Goal: Task Accomplishment & Management: Manage account settings

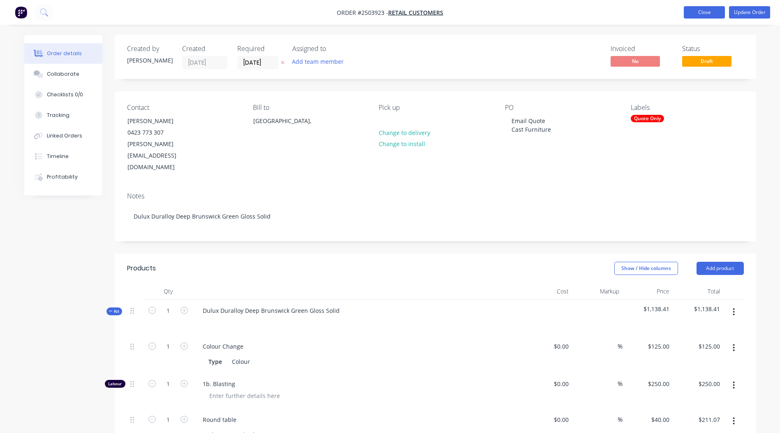
click at [698, 12] on button "Close" at bounding box center [704, 12] width 41 height 12
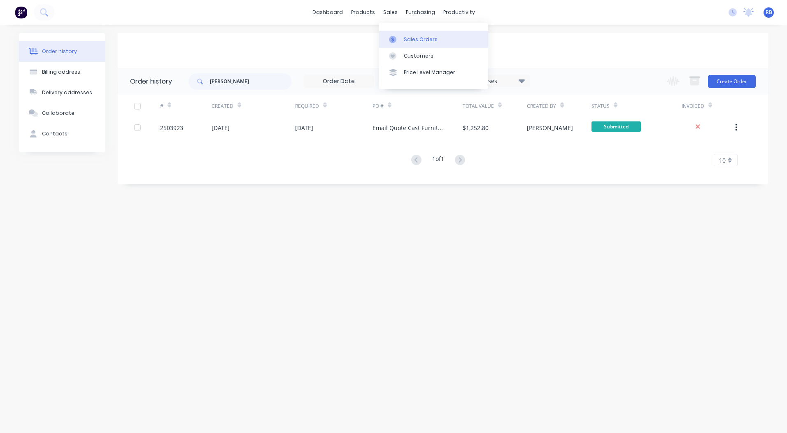
click at [405, 39] on div "Sales Orders" at bounding box center [421, 39] width 34 height 7
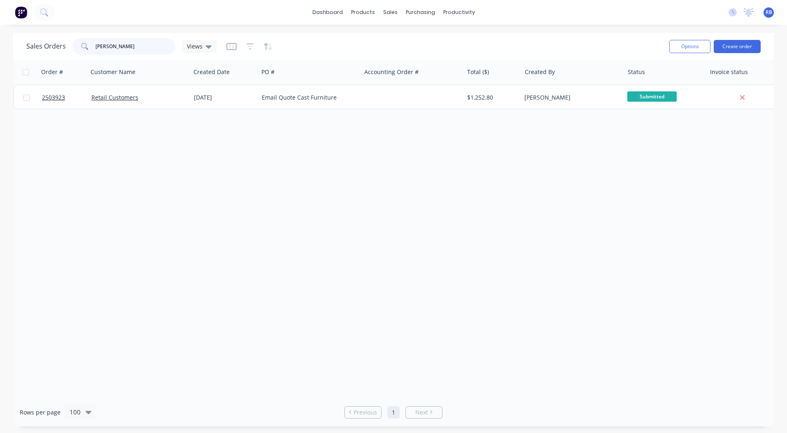
click at [127, 48] on input "[PERSON_NAME]" at bounding box center [135, 46] width 80 height 16
click at [126, 48] on input "[PERSON_NAME]" at bounding box center [135, 46] width 80 height 16
type input "e"
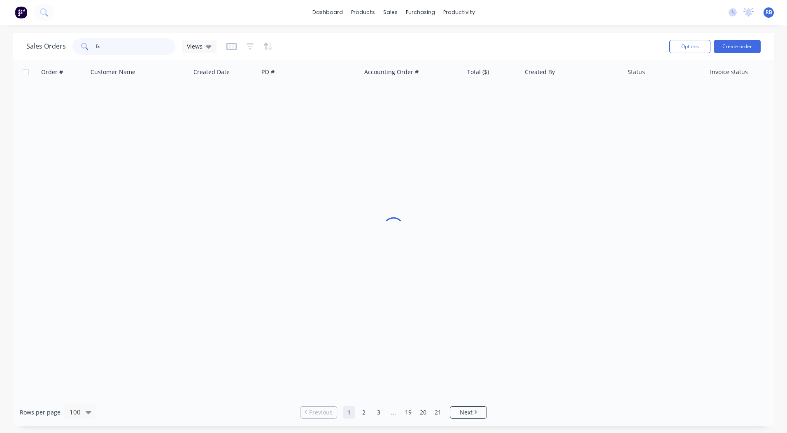
type input "fx"
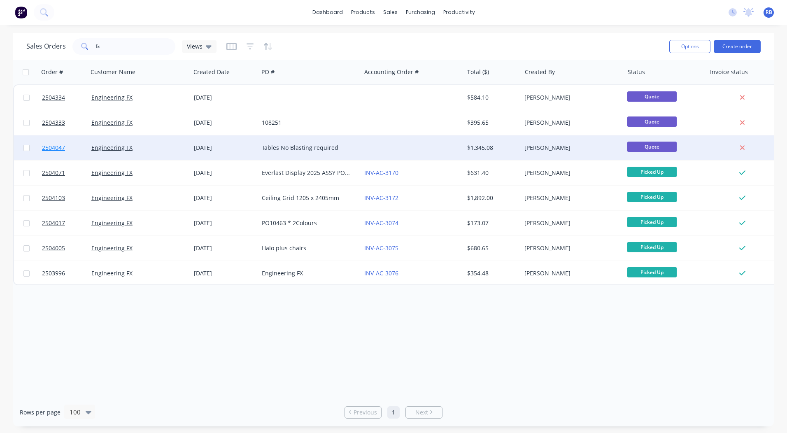
click at [58, 147] on span "2504047" at bounding box center [53, 148] width 23 height 8
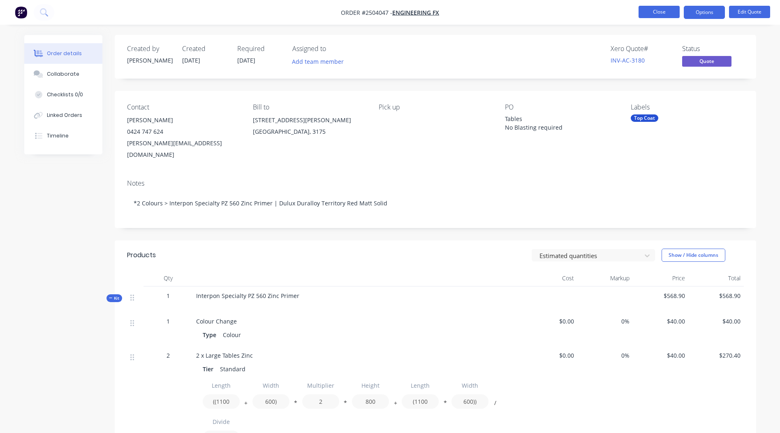
click at [658, 11] on button "Close" at bounding box center [659, 12] width 41 height 12
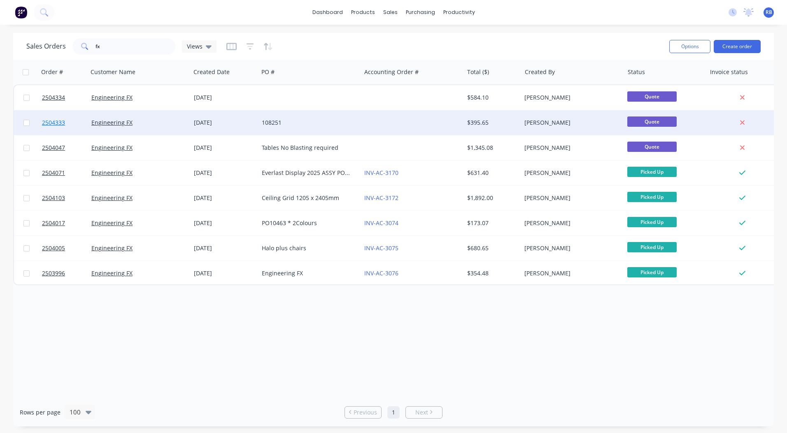
click at [53, 124] on span "2504333" at bounding box center [53, 122] width 23 height 8
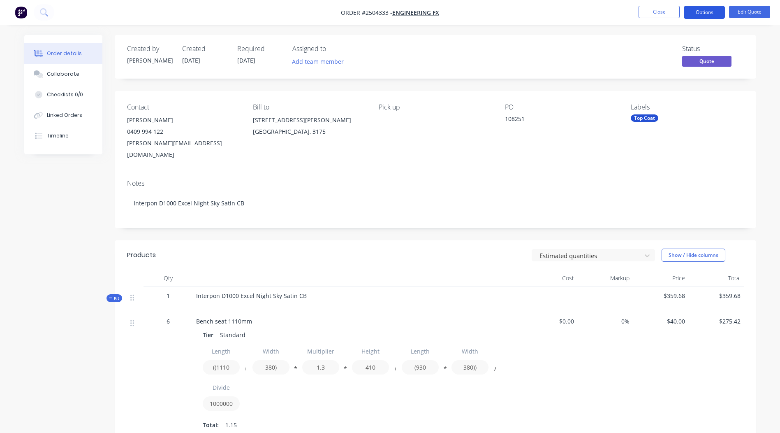
click at [704, 10] on button "Options" at bounding box center [704, 12] width 41 height 13
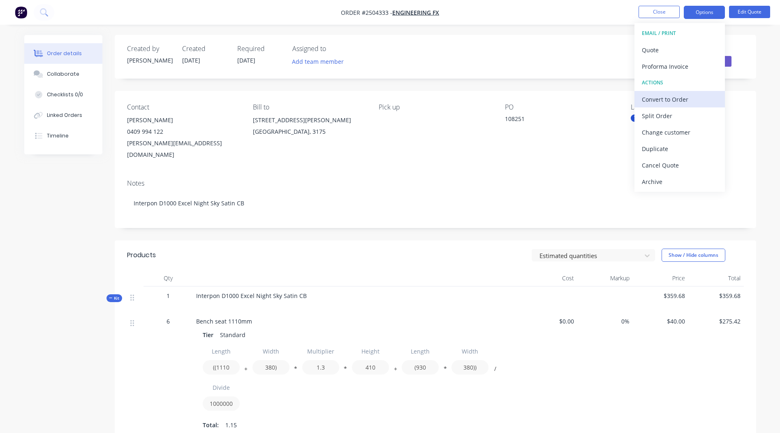
click at [673, 101] on div "Convert to Order" at bounding box center [680, 99] width 76 height 12
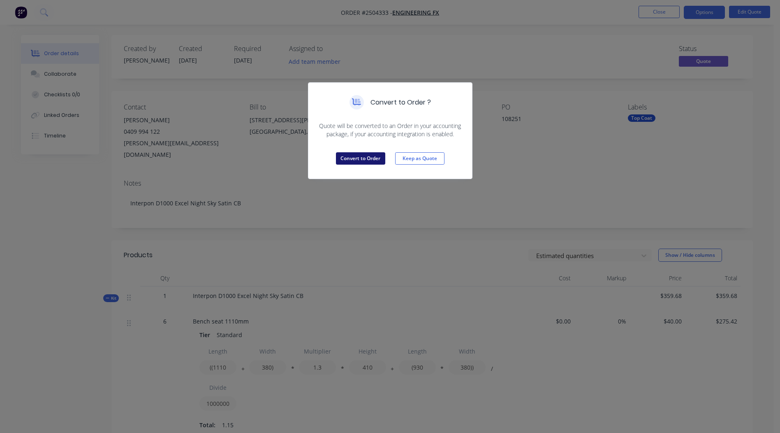
click at [364, 155] on button "Convert to Order" at bounding box center [360, 158] width 49 height 12
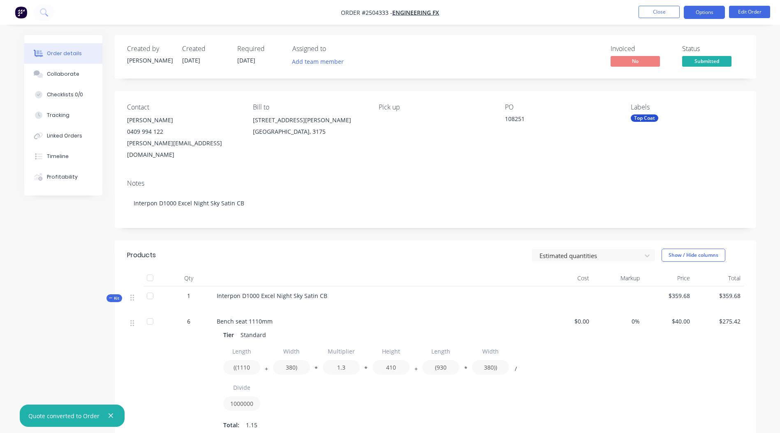
click at [703, 9] on button "Options" at bounding box center [704, 12] width 41 height 13
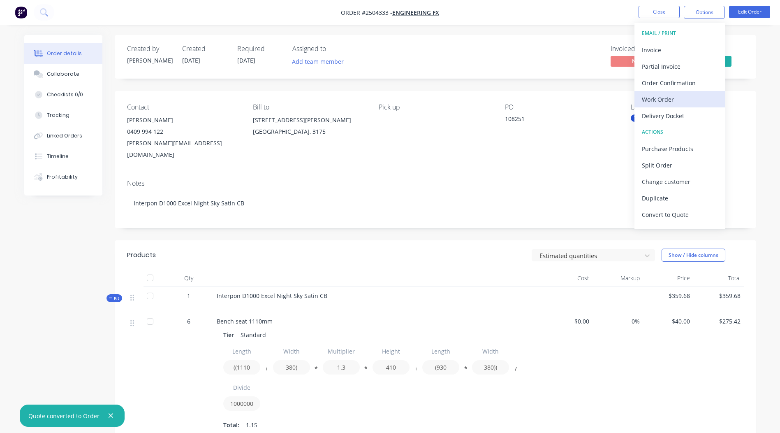
click at [669, 102] on div "Work Order" at bounding box center [680, 99] width 76 height 12
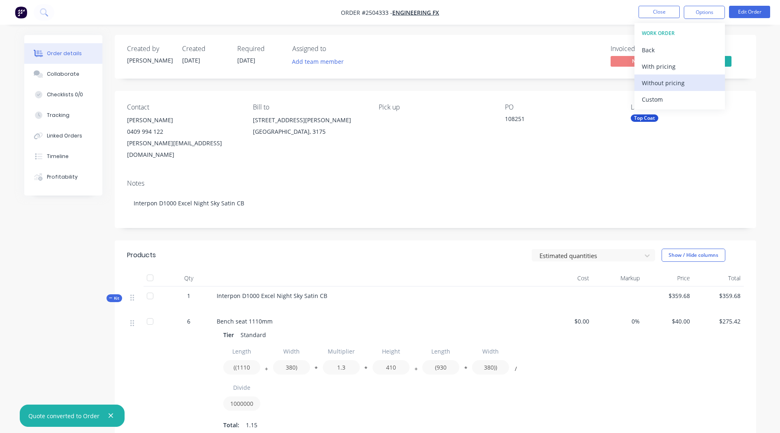
click at [666, 85] on div "Without pricing" at bounding box center [680, 83] width 76 height 12
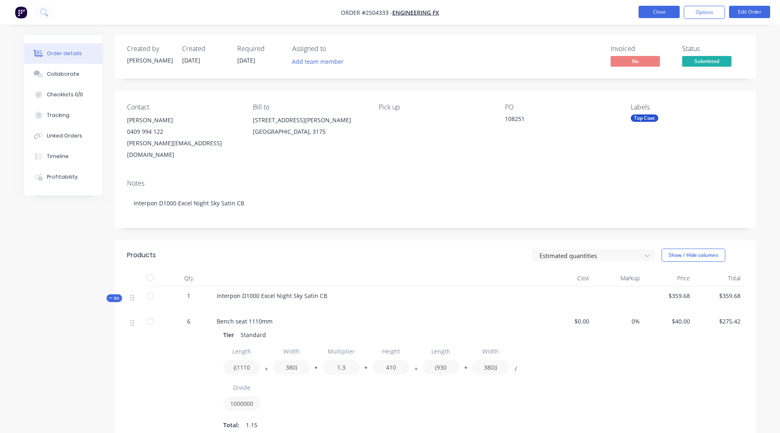
click at [661, 9] on button "Close" at bounding box center [659, 12] width 41 height 12
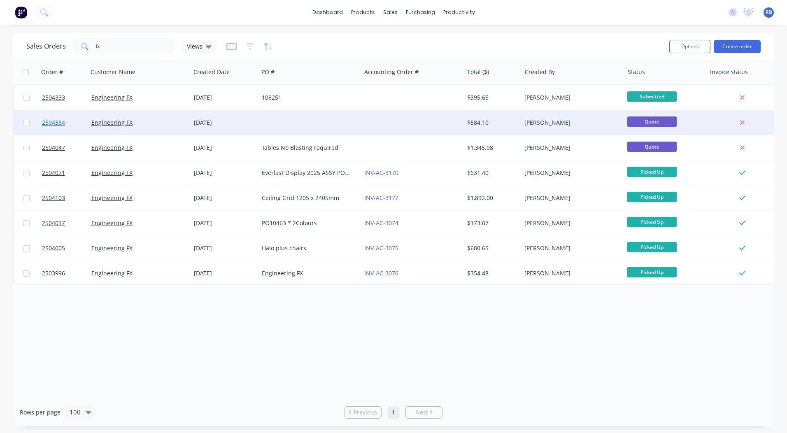
click at [56, 123] on span "2504334" at bounding box center [53, 122] width 23 height 8
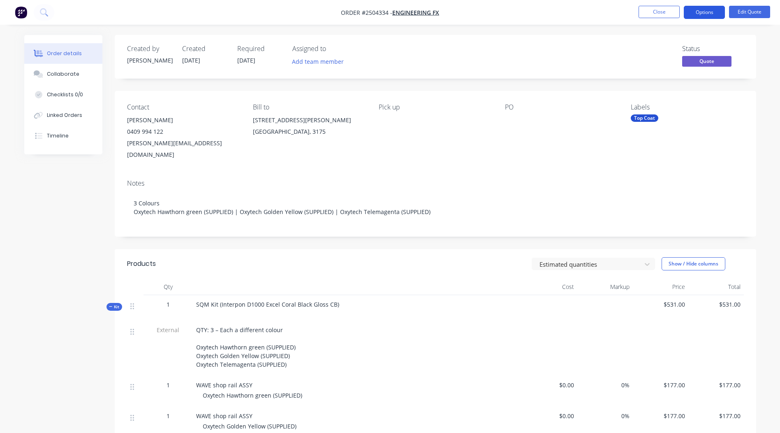
click at [705, 12] on button "Options" at bounding box center [704, 12] width 41 height 13
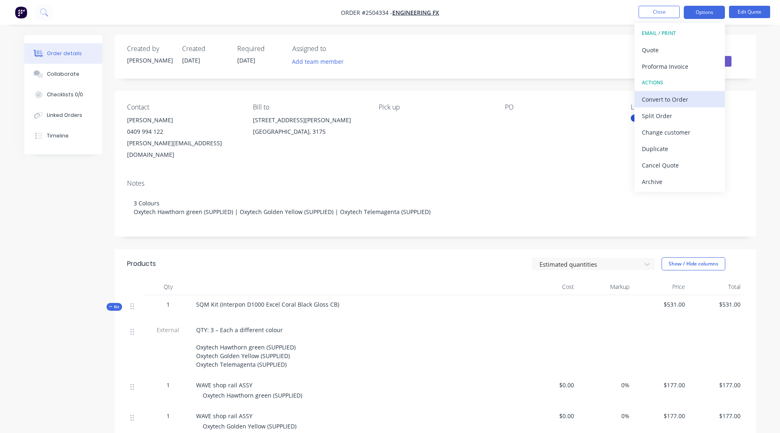
click at [677, 100] on div "Convert to Order" at bounding box center [680, 99] width 76 height 12
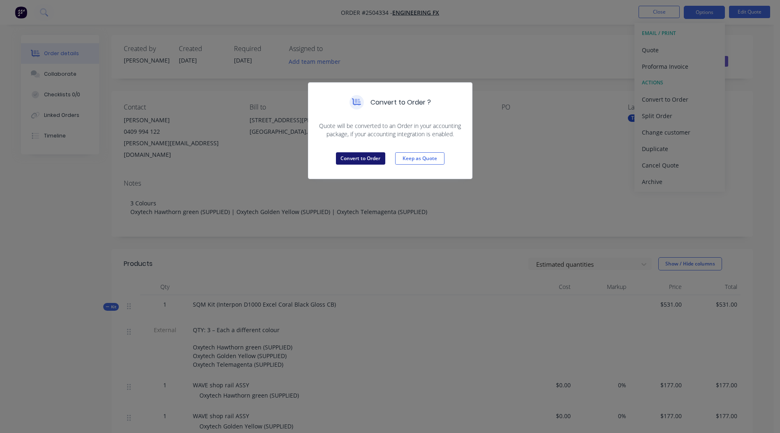
click at [357, 162] on button "Convert to Order" at bounding box center [360, 158] width 49 height 12
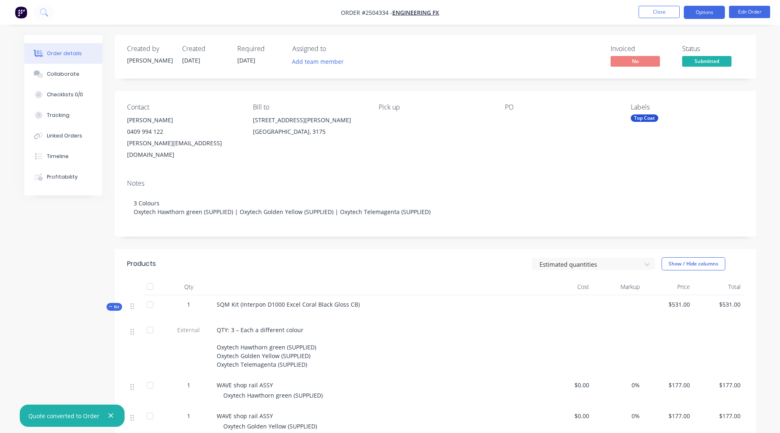
click at [701, 12] on button "Options" at bounding box center [704, 12] width 41 height 13
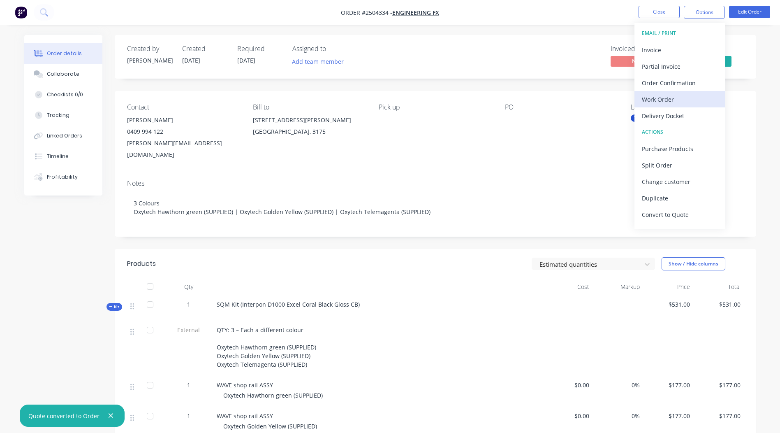
click at [678, 96] on div "Work Order" at bounding box center [680, 99] width 76 height 12
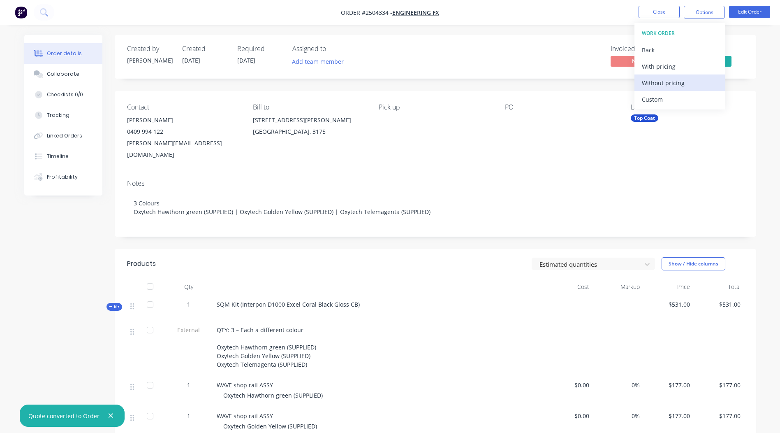
click at [671, 85] on div "Without pricing" at bounding box center [680, 83] width 76 height 12
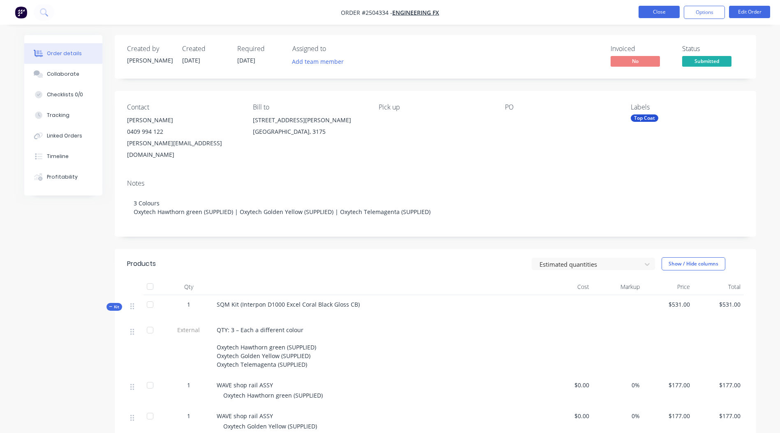
click at [663, 7] on button "Close" at bounding box center [659, 12] width 41 height 12
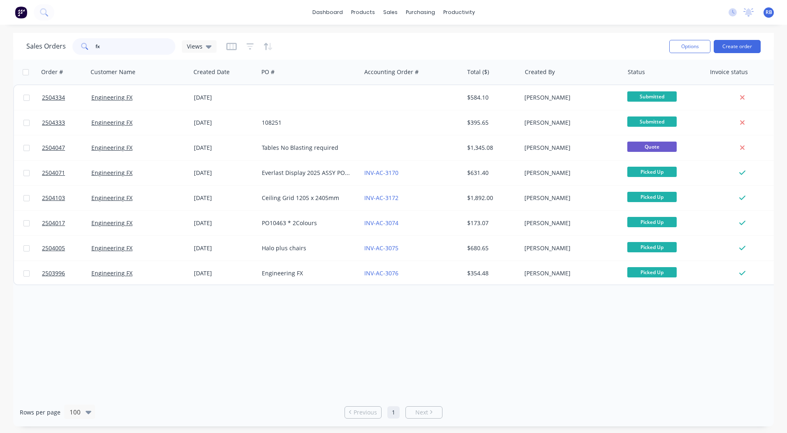
click at [120, 48] on input "fx" at bounding box center [135, 46] width 80 height 16
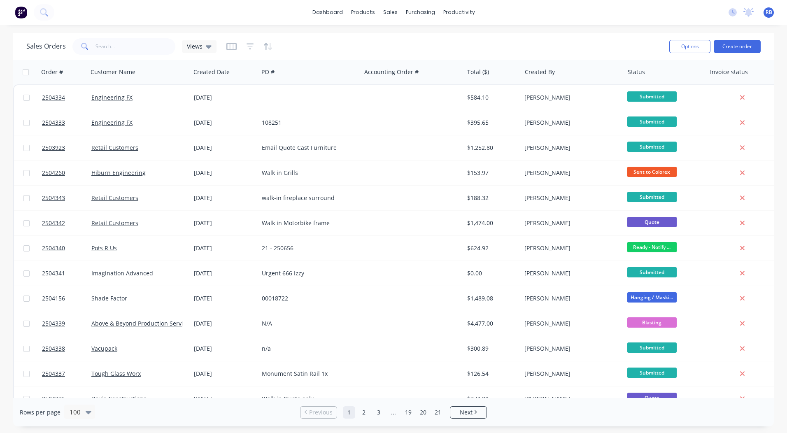
click at [567, 48] on div "Sales Orders Views" at bounding box center [344, 46] width 636 height 20
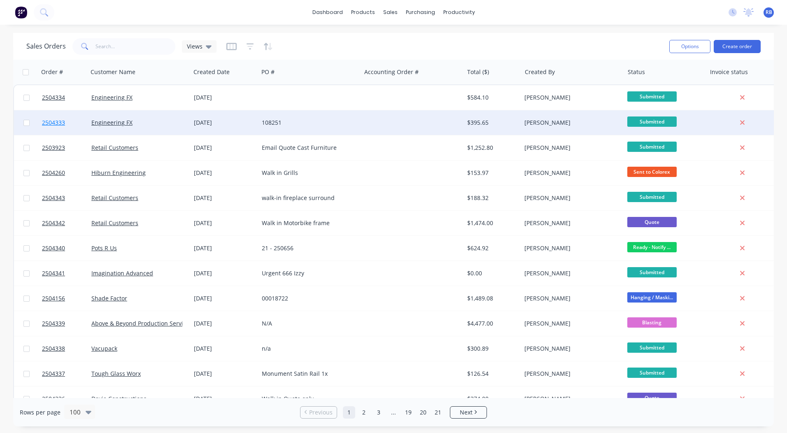
click at [51, 122] on span "2504333" at bounding box center [53, 122] width 23 height 8
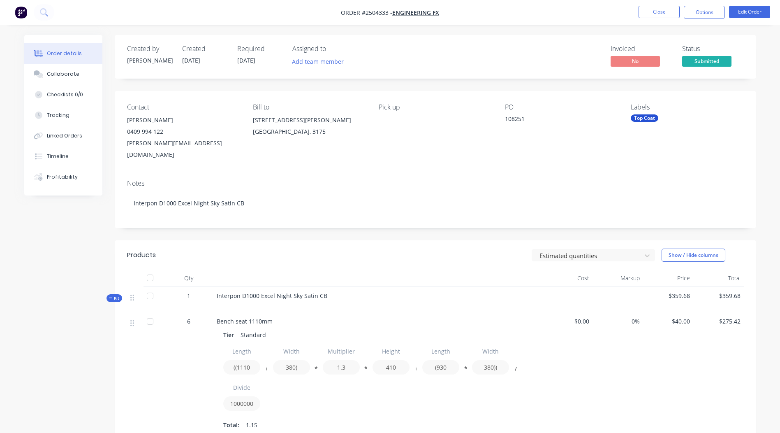
click at [525, 119] on div "108251" at bounding box center [556, 120] width 103 height 12
click at [521, 120] on div "108251" at bounding box center [556, 120] width 103 height 12
click at [526, 116] on div "108251" at bounding box center [556, 120] width 103 height 12
click at [741, 15] on button "Edit Order" at bounding box center [749, 12] width 41 height 12
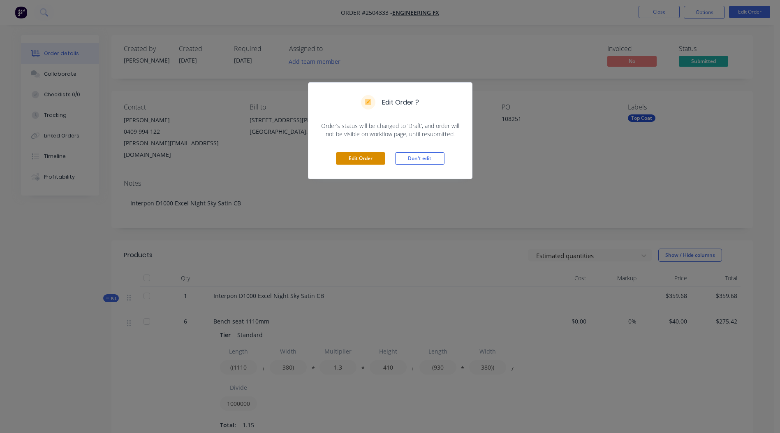
click at [369, 159] on button "Edit Order" at bounding box center [360, 158] width 49 height 12
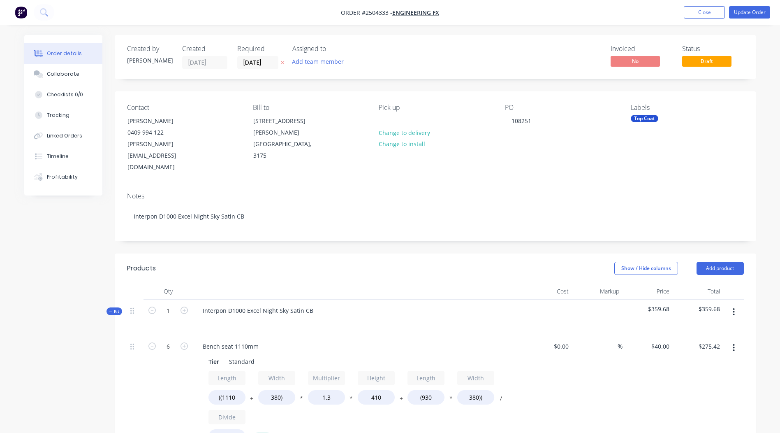
click at [515, 192] on div "Notes" at bounding box center [435, 196] width 617 height 8
click at [59, 70] on button "Collaborate" at bounding box center [63, 74] width 78 height 21
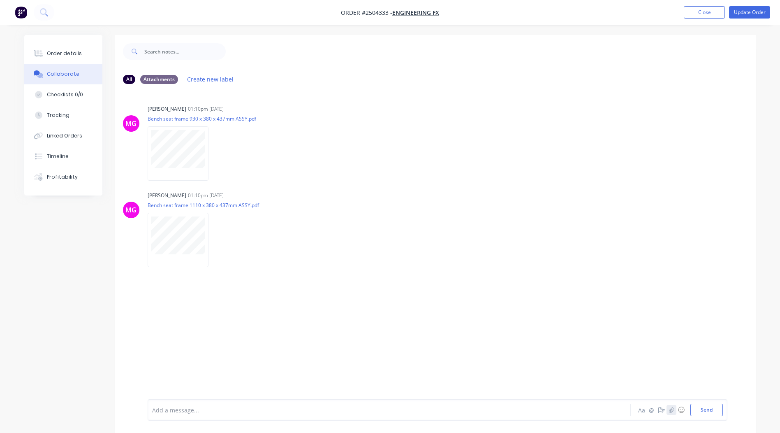
click at [671, 407] on icon "button" at bounding box center [671, 410] width 5 height 6
click at [699, 407] on button "Send" at bounding box center [707, 410] width 32 height 12
click at [60, 48] on button "Order details" at bounding box center [63, 53] width 78 height 21
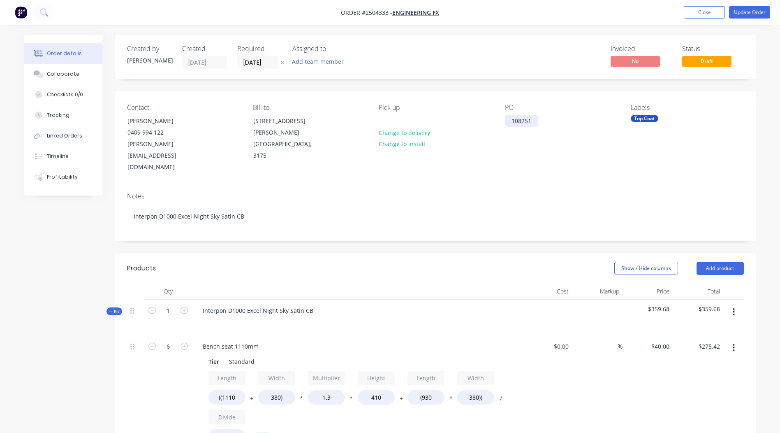
click at [520, 119] on div "108251" at bounding box center [521, 121] width 33 height 12
click at [537, 123] on div "108251" at bounding box center [521, 121] width 33 height 12
click at [511, 122] on div "108251" at bounding box center [521, 121] width 33 height 12
click at [536, 127] on div "PO 10534 108251" at bounding box center [524, 125] width 39 height 21
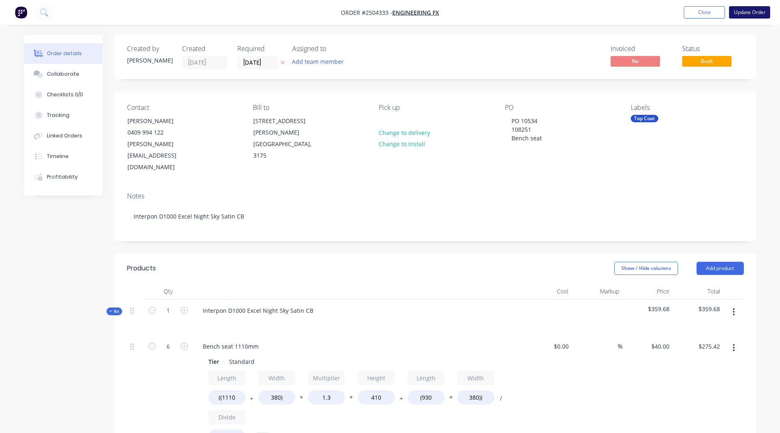
click at [738, 14] on button "Update Order" at bounding box center [749, 12] width 41 height 12
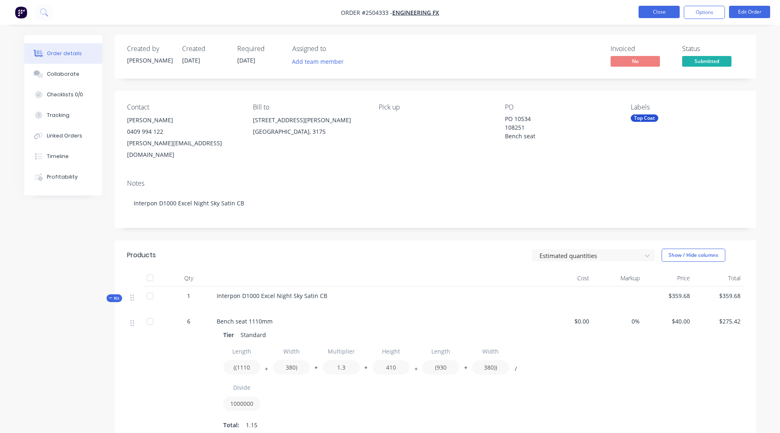
click at [650, 12] on button "Close" at bounding box center [659, 12] width 41 height 12
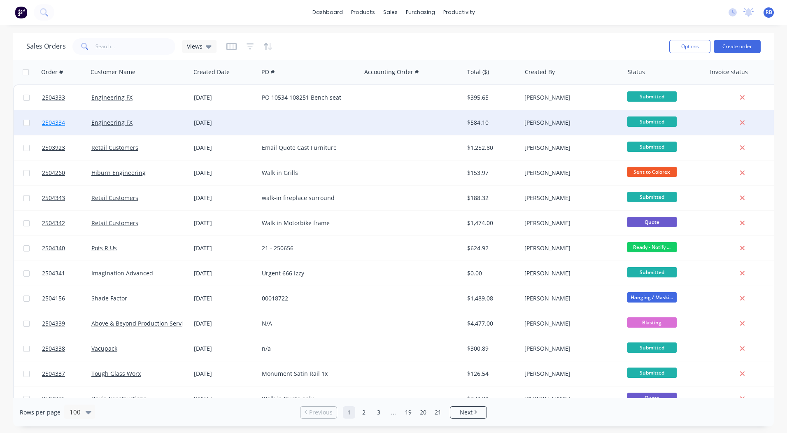
click at [57, 124] on span "2504334" at bounding box center [53, 122] width 23 height 8
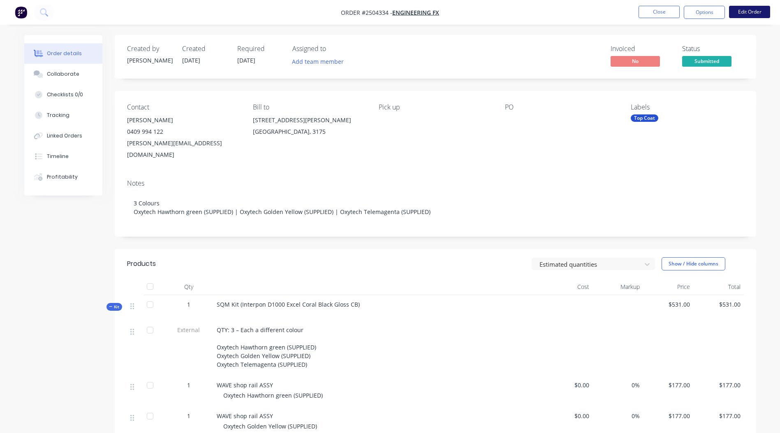
click at [745, 13] on button "Edit Order" at bounding box center [749, 12] width 41 height 12
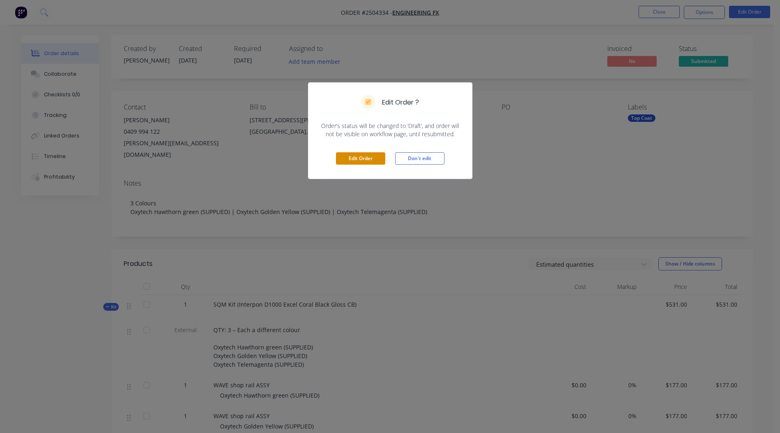
click at [364, 158] on button "Edit Order" at bounding box center [360, 158] width 49 height 12
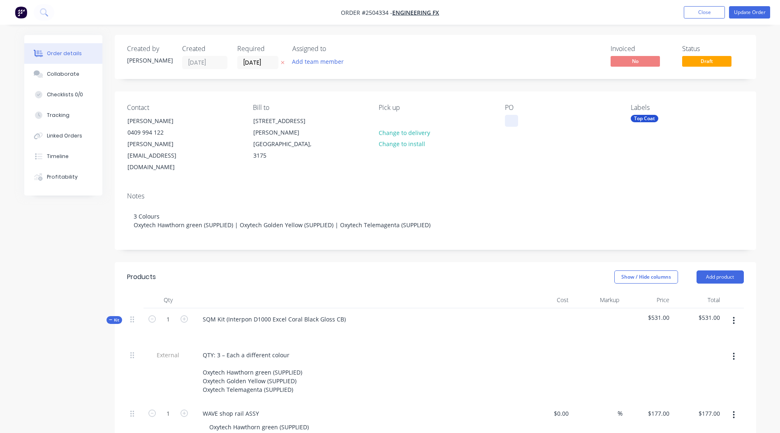
click at [512, 125] on div at bounding box center [511, 121] width 13 height 12
click at [56, 77] on div "Collaborate" at bounding box center [63, 73] width 32 height 7
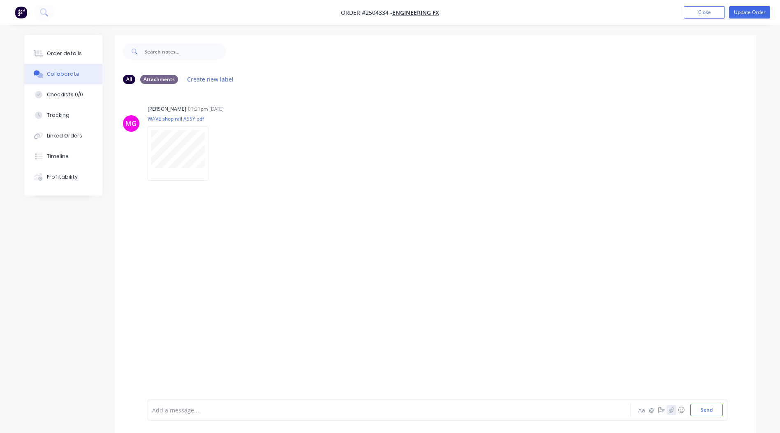
click at [668, 409] on button "button" at bounding box center [672, 410] width 10 height 10
click at [709, 413] on button "Send" at bounding box center [707, 410] width 32 height 12
click at [177, 240] on img at bounding box center [177, 240] width 59 height 54
click at [56, 53] on div "Order details" at bounding box center [64, 53] width 35 height 7
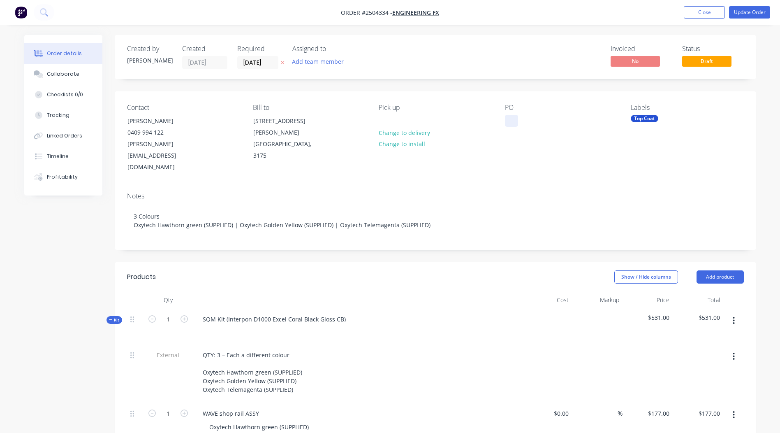
click at [512, 117] on div at bounding box center [511, 121] width 13 height 12
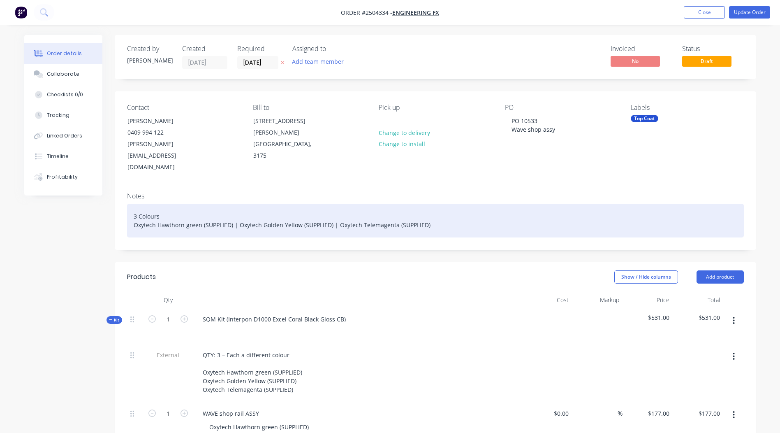
click at [183, 204] on div "3 Colours Oxytech Hawthorn green (SUPPLIED) | Oxytech Golden Yellow (SUPPLIED) …" at bounding box center [435, 221] width 617 height 34
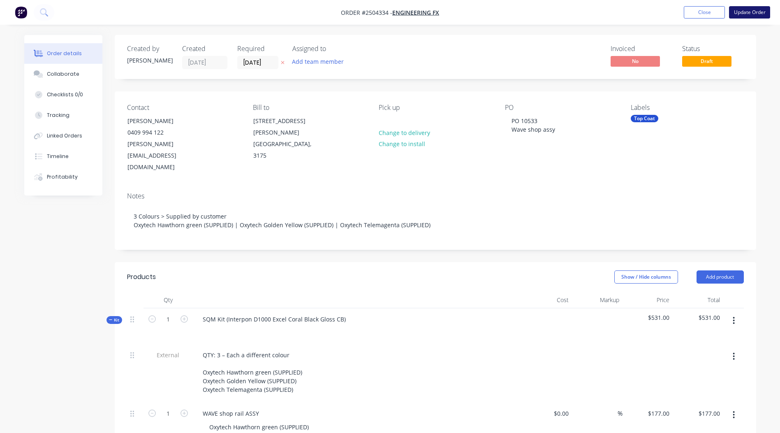
click at [745, 13] on button "Update Order" at bounding box center [749, 12] width 41 height 12
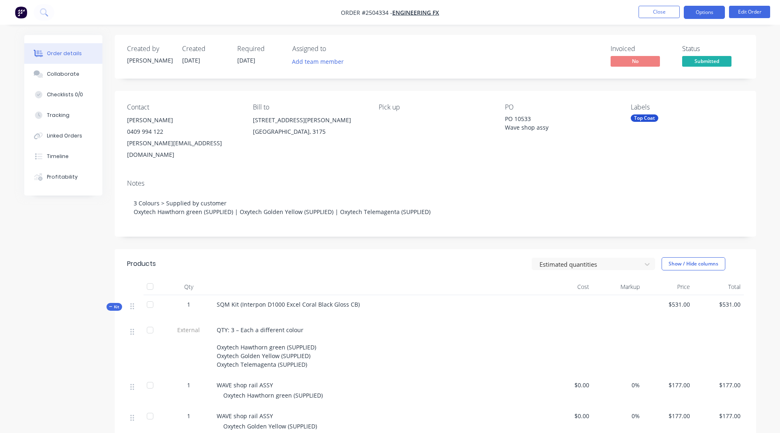
click at [689, 14] on button "Options" at bounding box center [704, 12] width 41 height 13
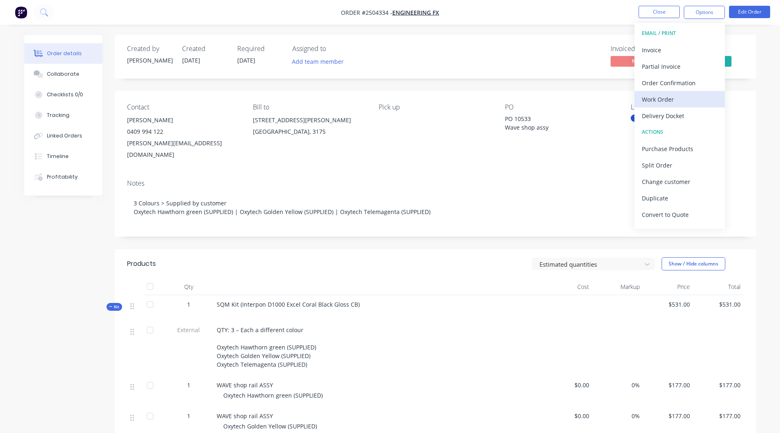
click at [659, 95] on div "Work Order" at bounding box center [680, 99] width 76 height 12
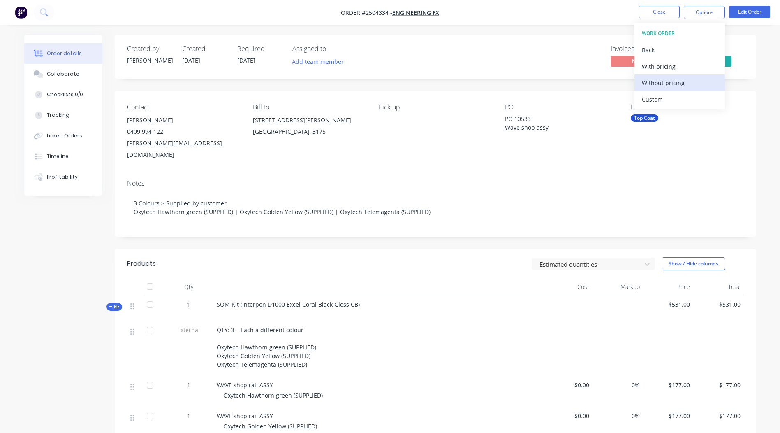
click at [656, 84] on div "Without pricing" at bounding box center [680, 83] width 76 height 12
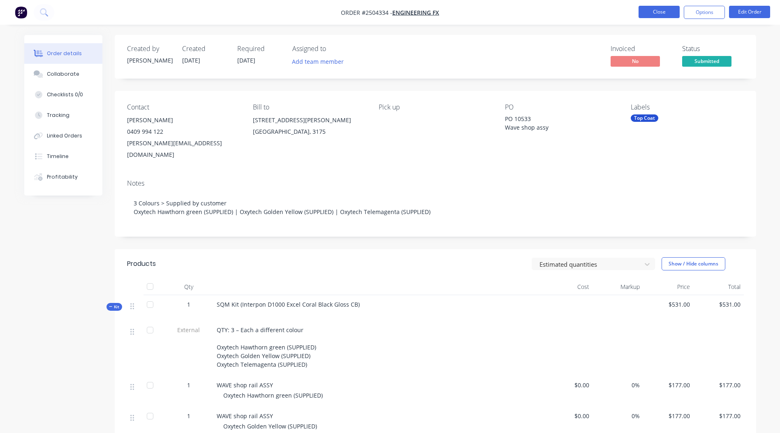
click at [670, 10] on button "Close" at bounding box center [659, 12] width 41 height 12
